Goal: Information Seeking & Learning: Learn about a topic

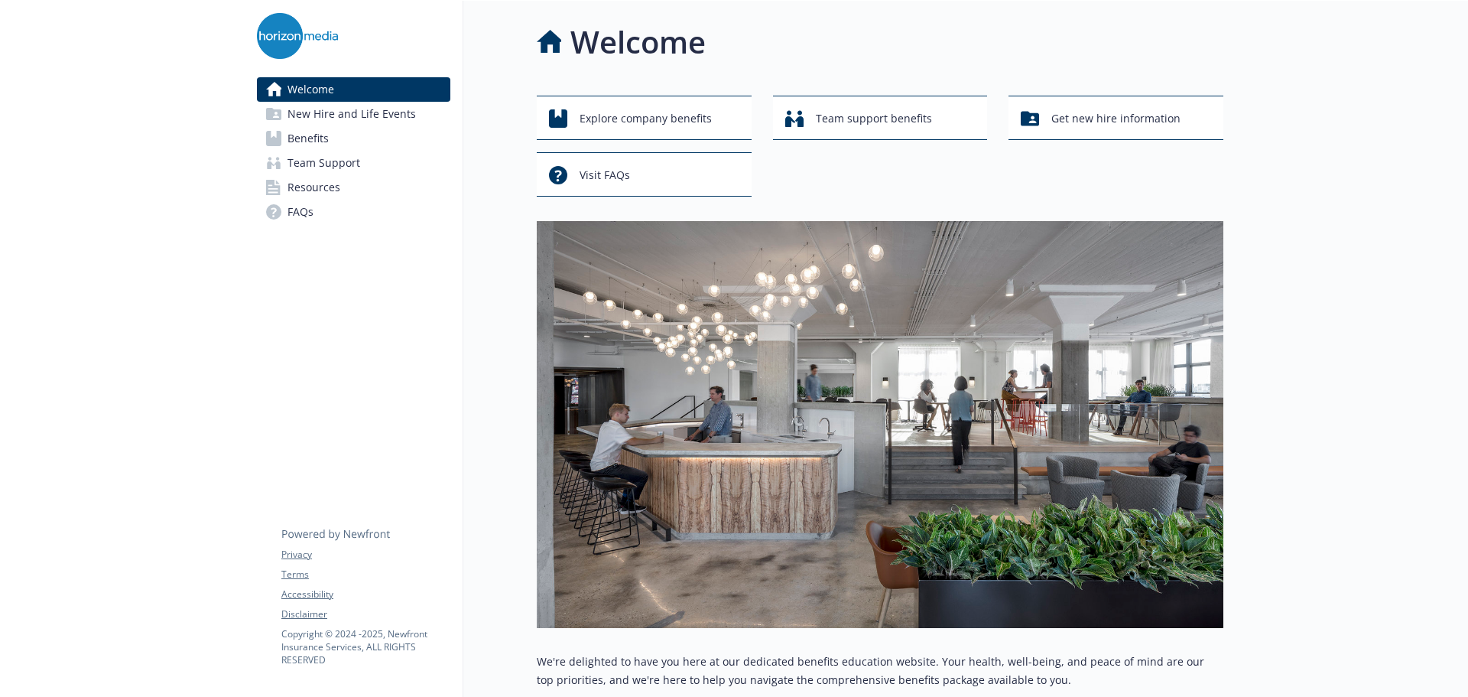
click at [328, 136] on span "Benefits" at bounding box center [307, 138] width 41 height 24
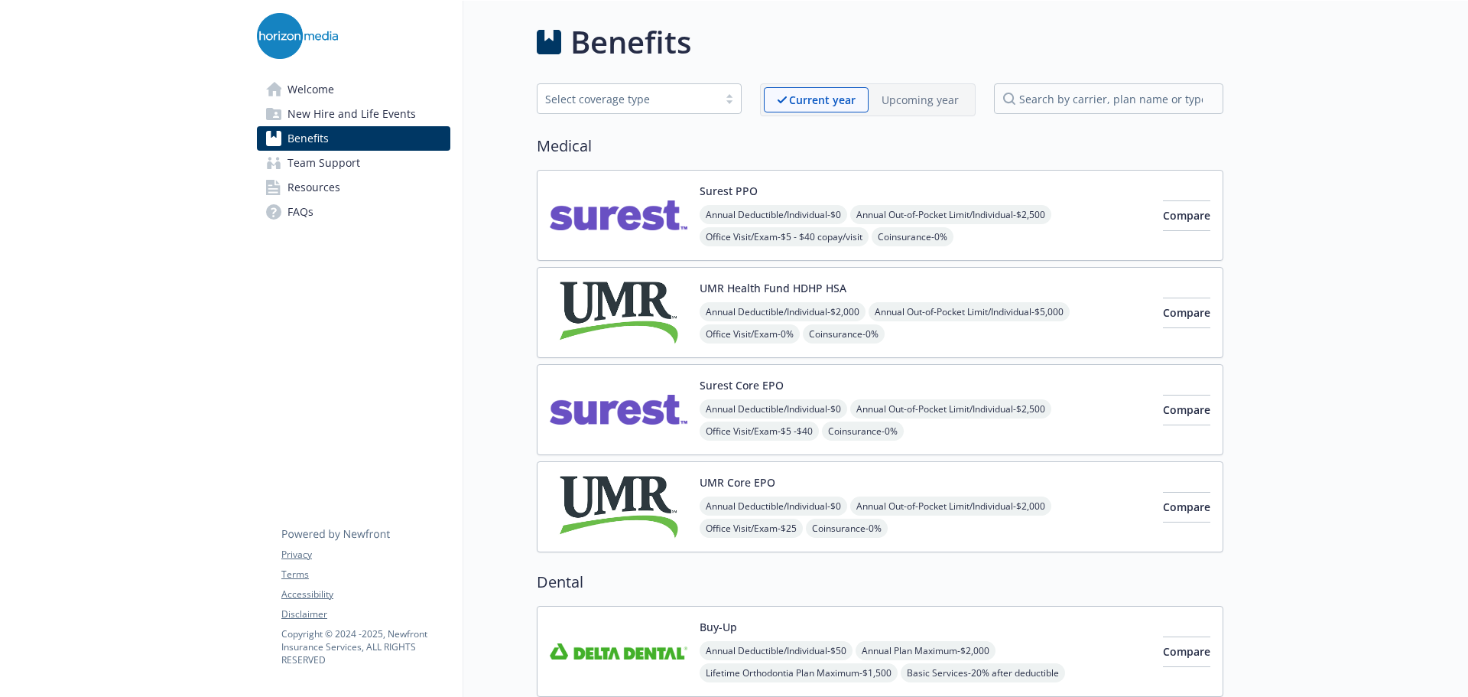
click at [351, 103] on span "New Hire and Life Events" at bounding box center [351, 114] width 128 height 24
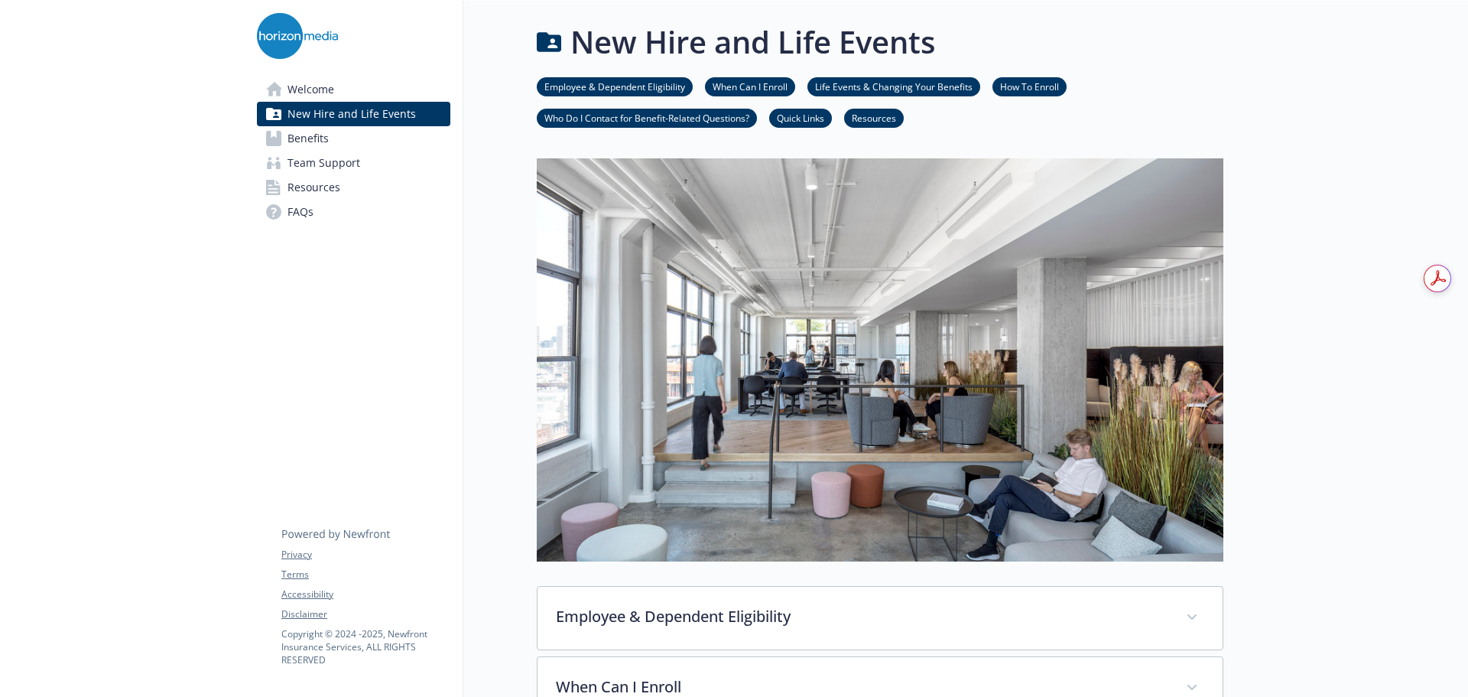
click at [349, 138] on link "Benefits" at bounding box center [353, 138] width 193 height 24
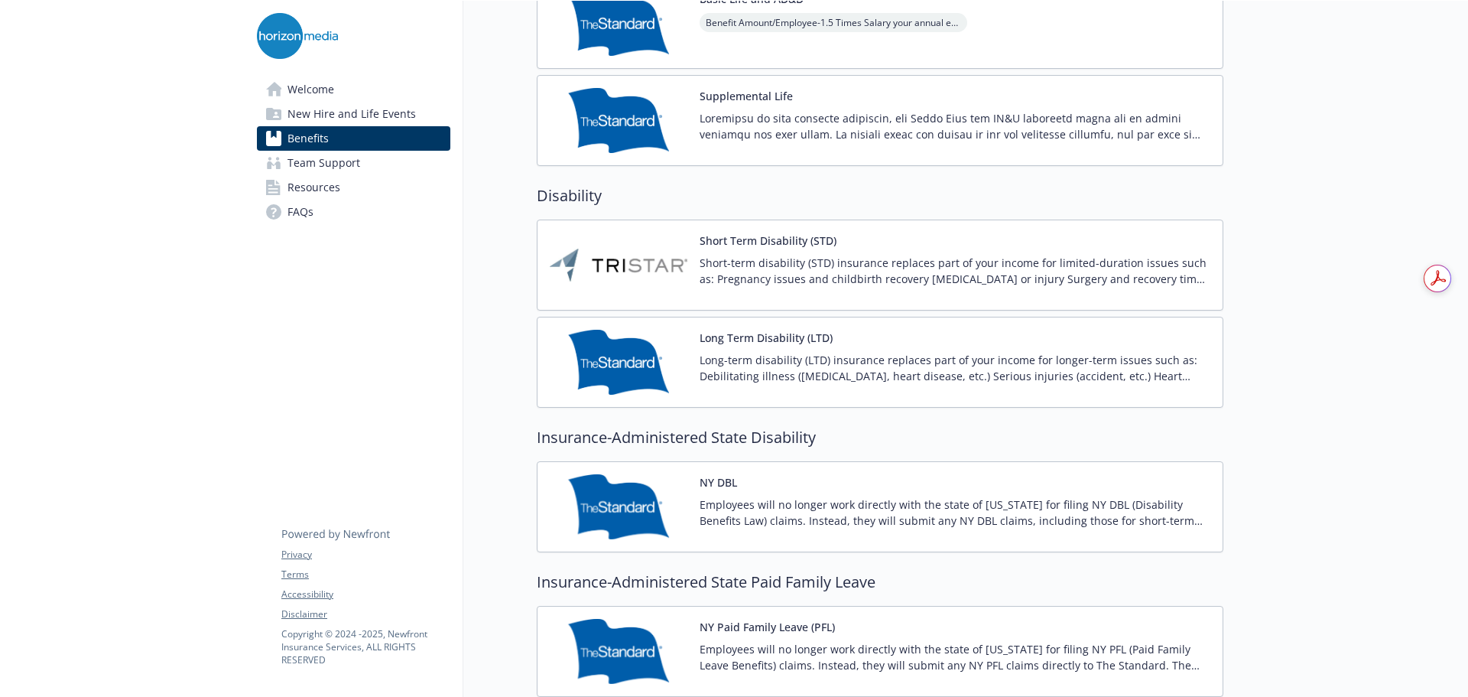
scroll to position [1223, 0]
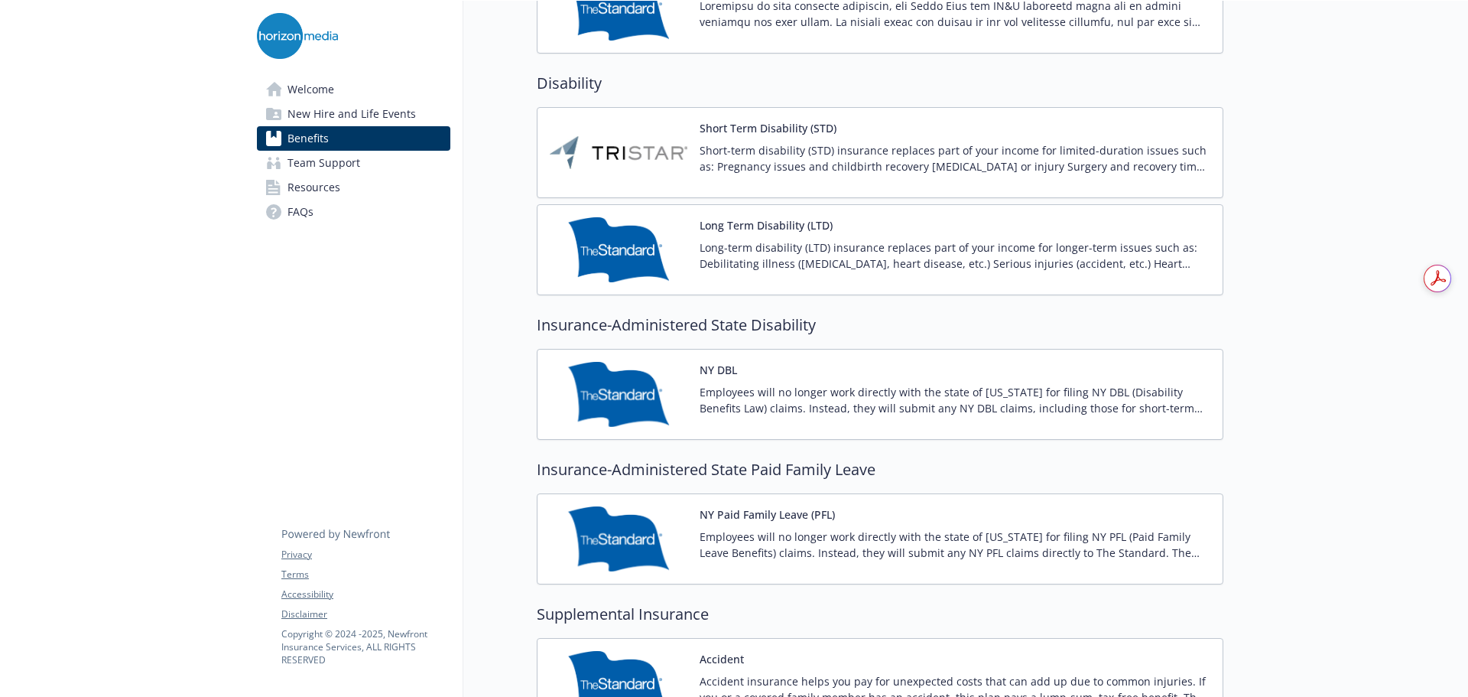
click at [622, 145] on img at bounding box center [619, 152] width 138 height 65
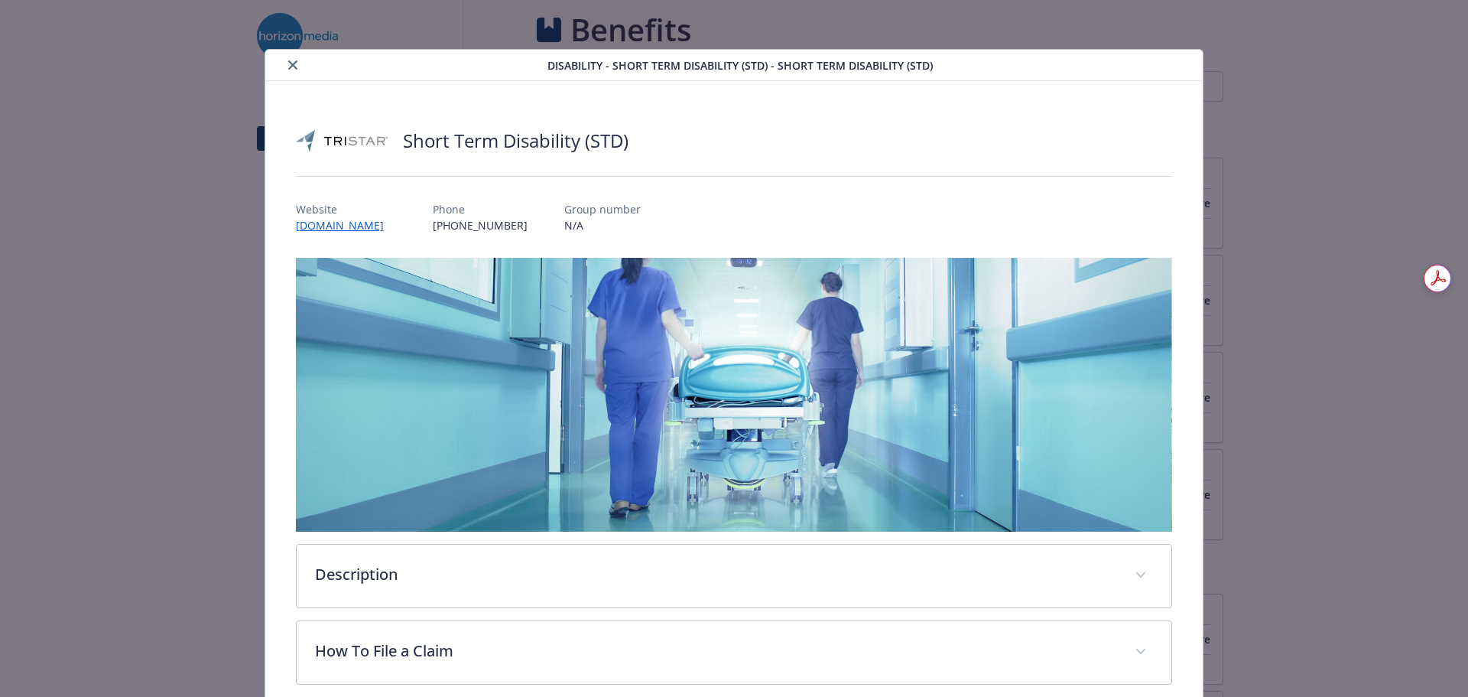
scroll to position [1223, 0]
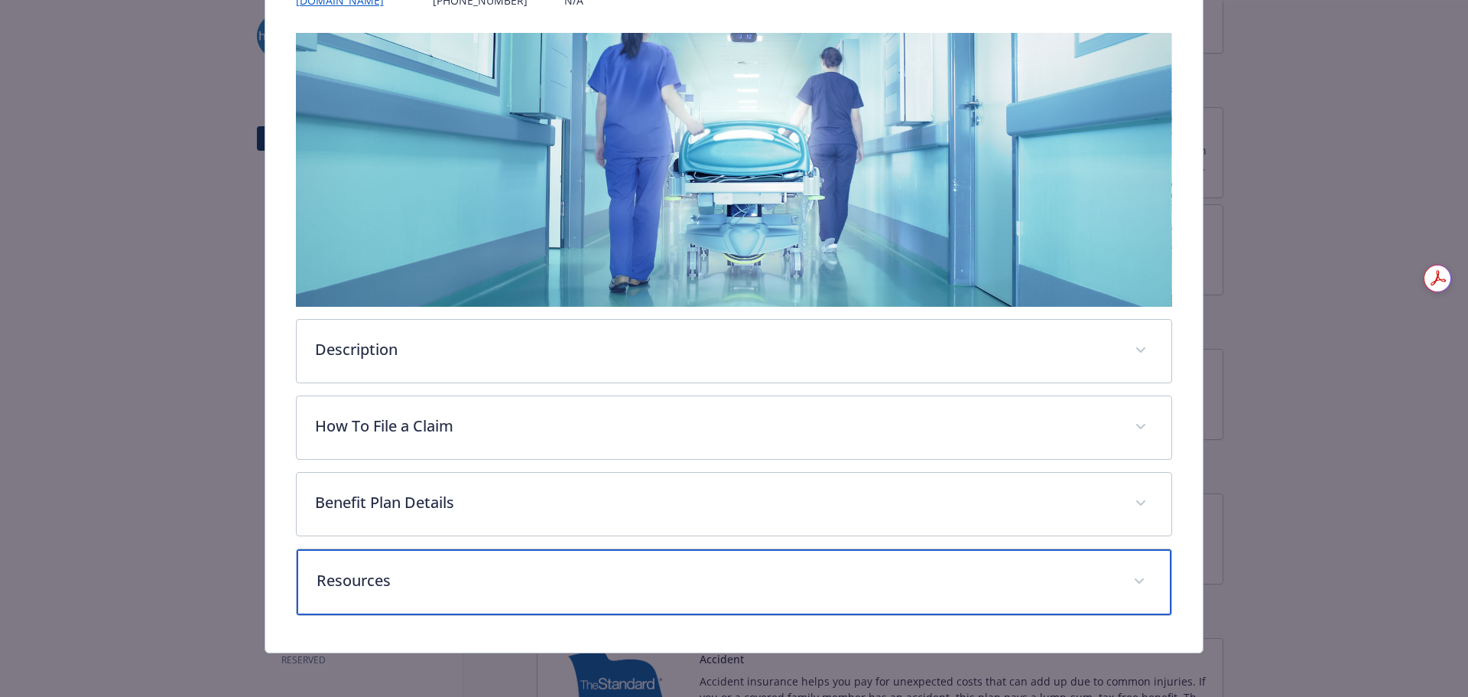
click at [506, 562] on div "Resources" at bounding box center [734, 582] width 875 height 66
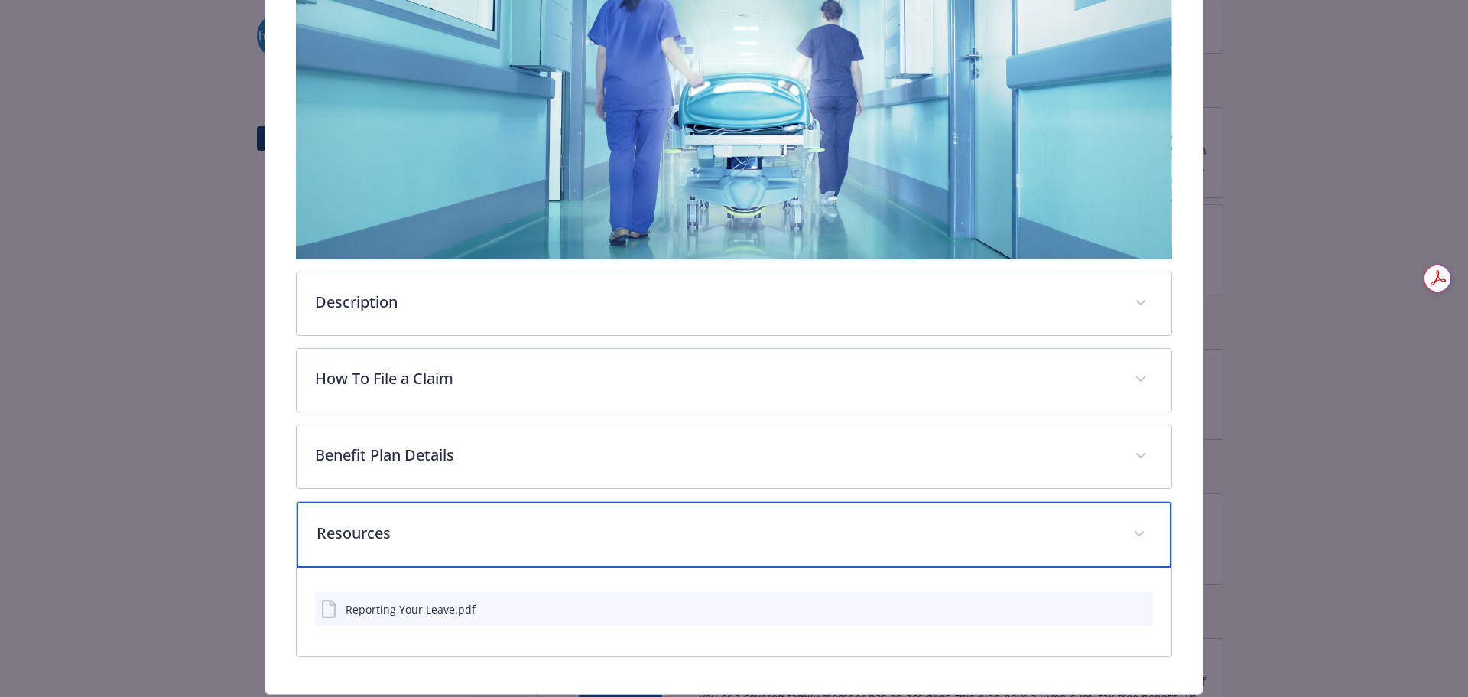
scroll to position [317, 0]
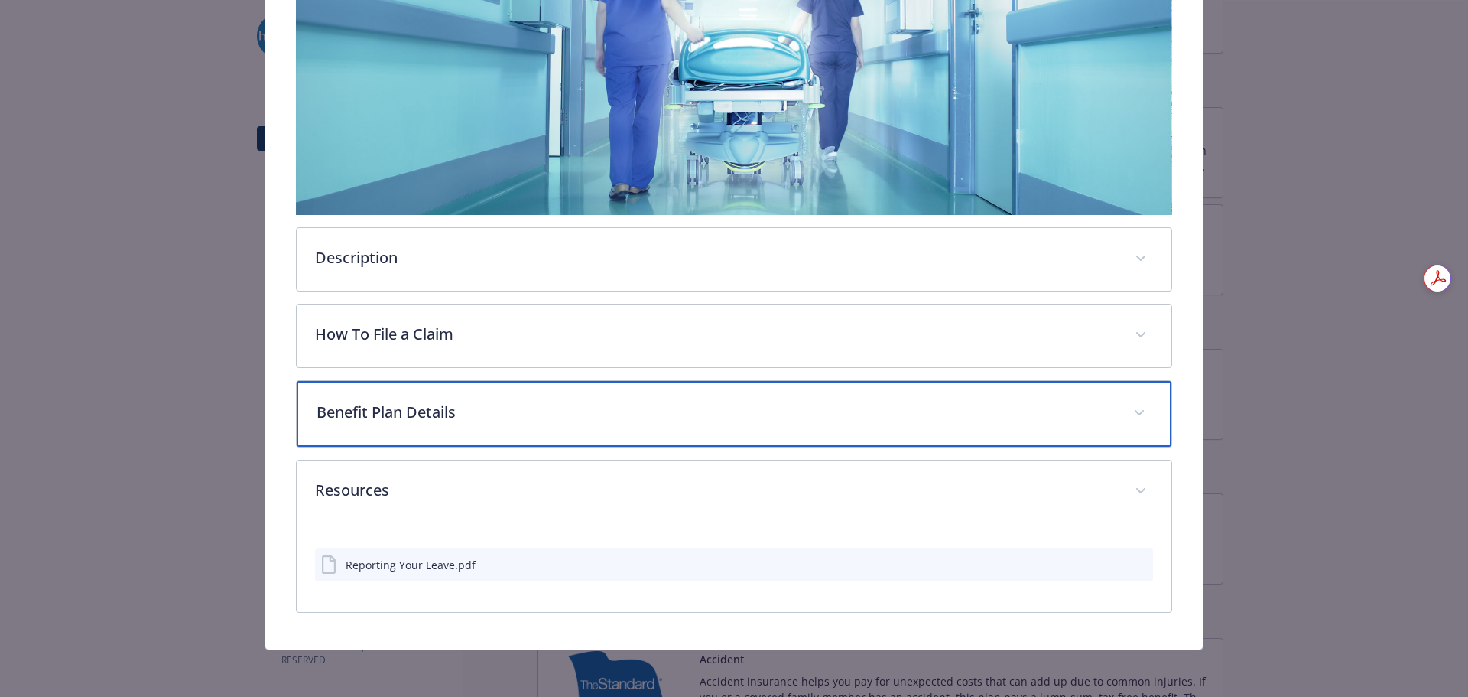
click at [544, 417] on p "Benefit Plan Details" at bounding box center [716, 412] width 799 height 23
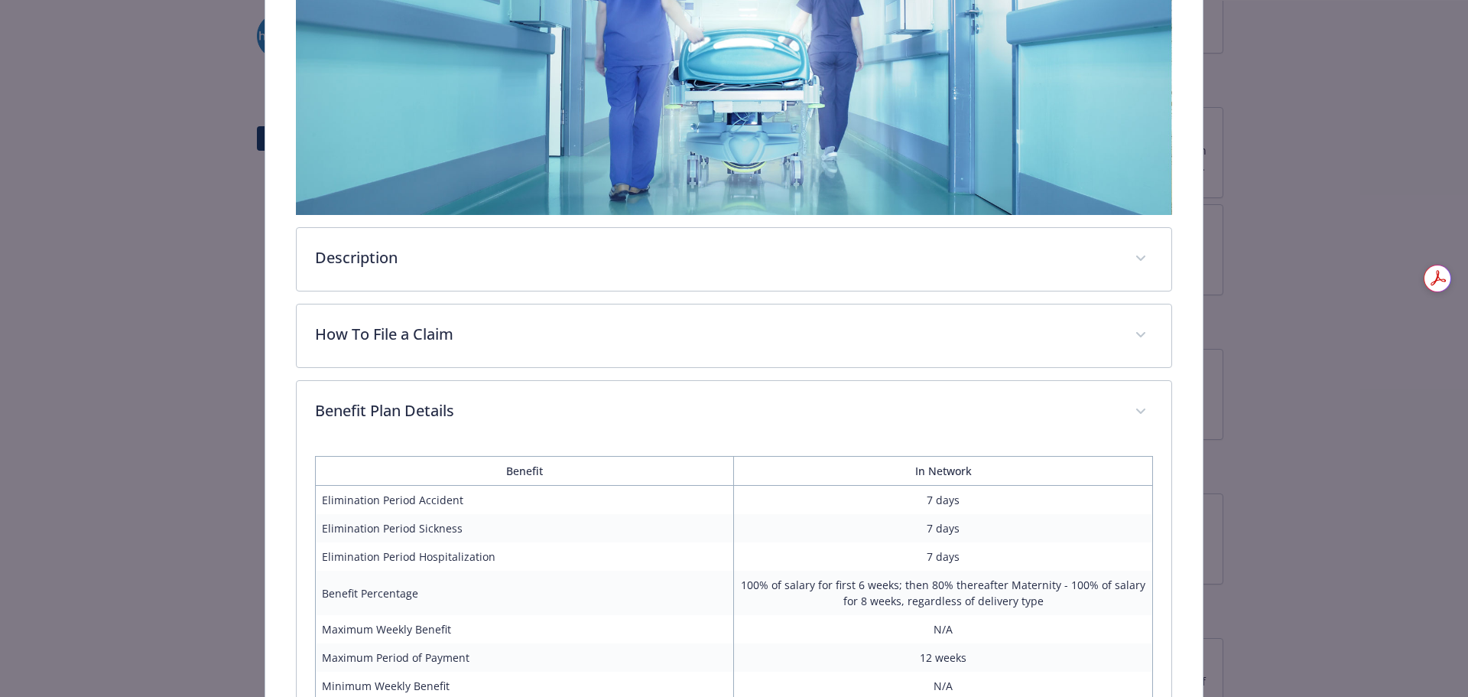
click at [551, 300] on div "Description Short-term disability (STD) insurance replaces part of your income …" at bounding box center [734, 447] width 877 height 1012
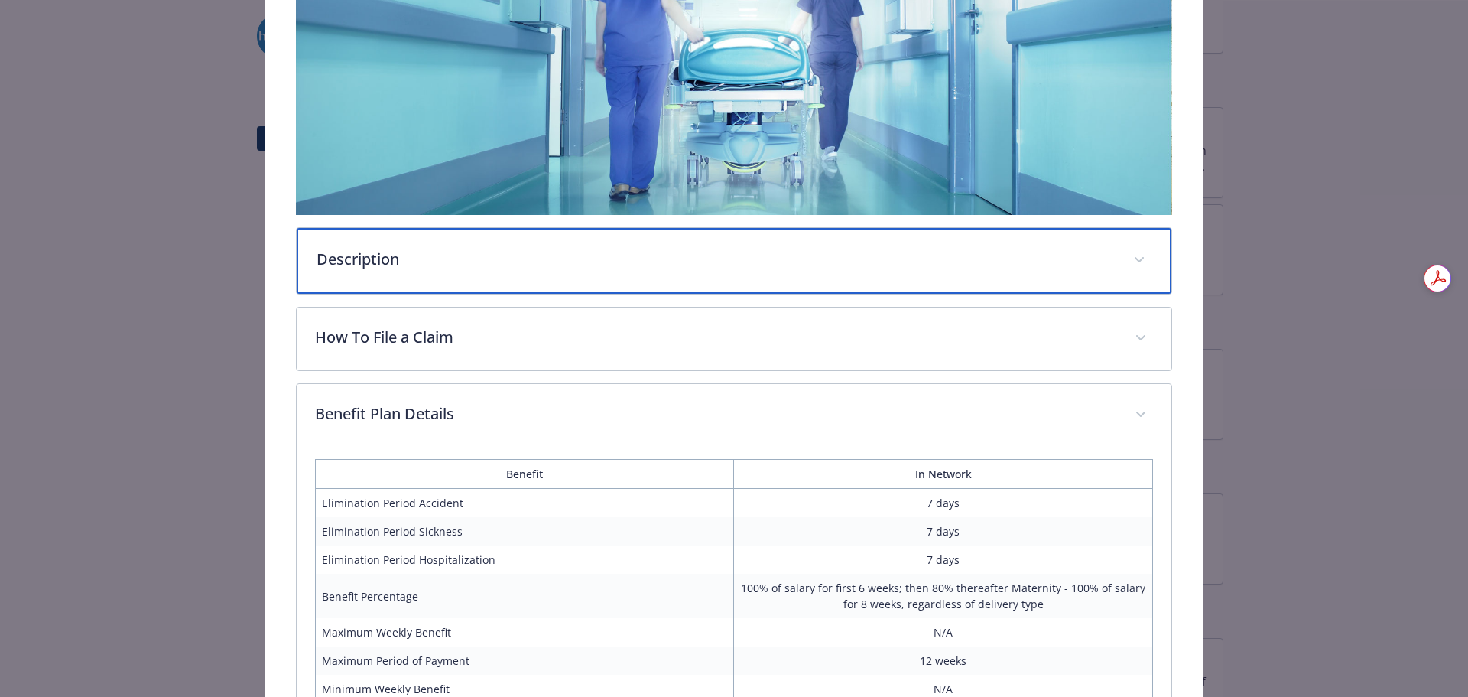
click at [768, 229] on div "Description" at bounding box center [734, 261] width 875 height 66
